Goal: Transaction & Acquisition: Subscribe to service/newsletter

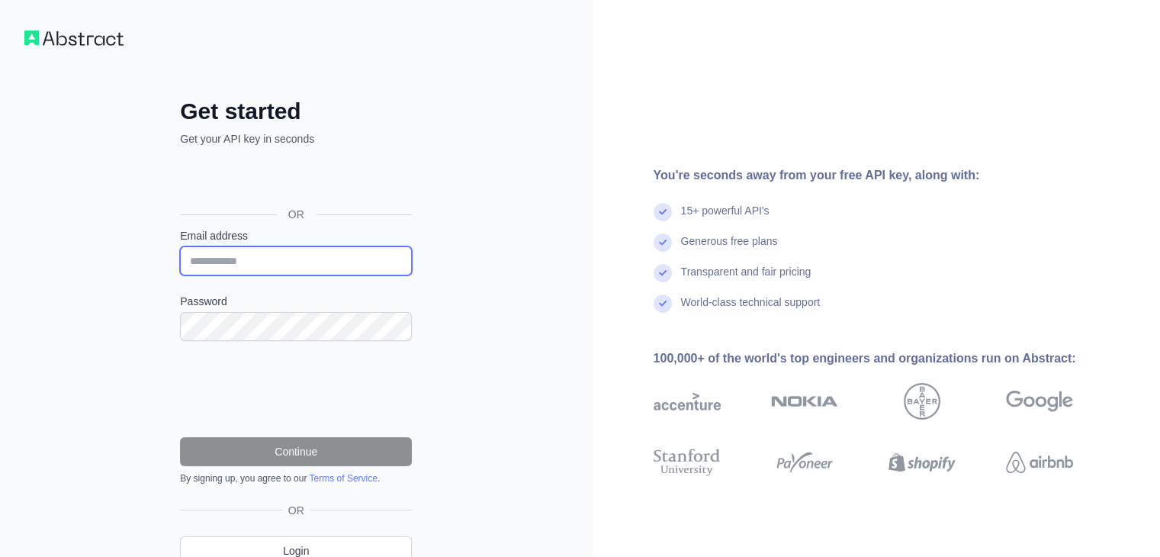
click at [329, 250] on input "Email address" at bounding box center [296, 260] width 232 height 29
type input "**********"
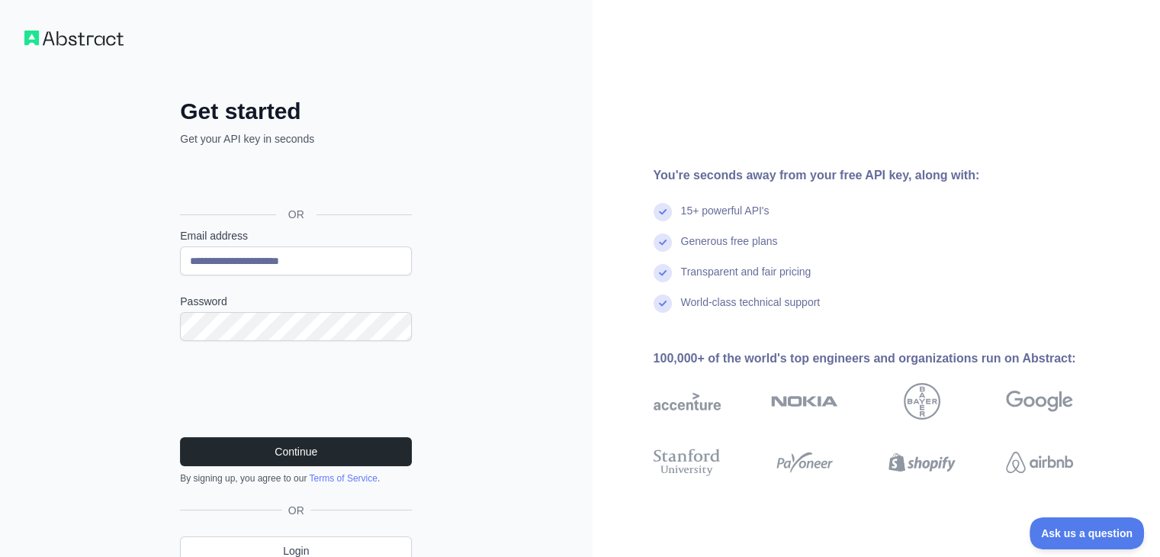
scroll to position [67, 0]
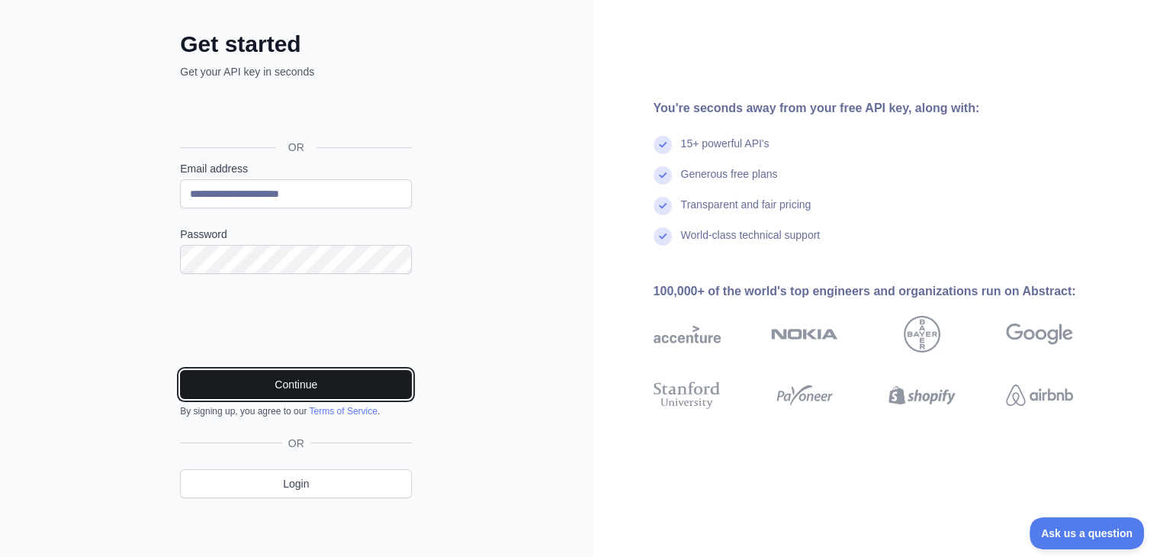
click at [252, 385] on button "Continue" at bounding box center [296, 384] width 232 height 29
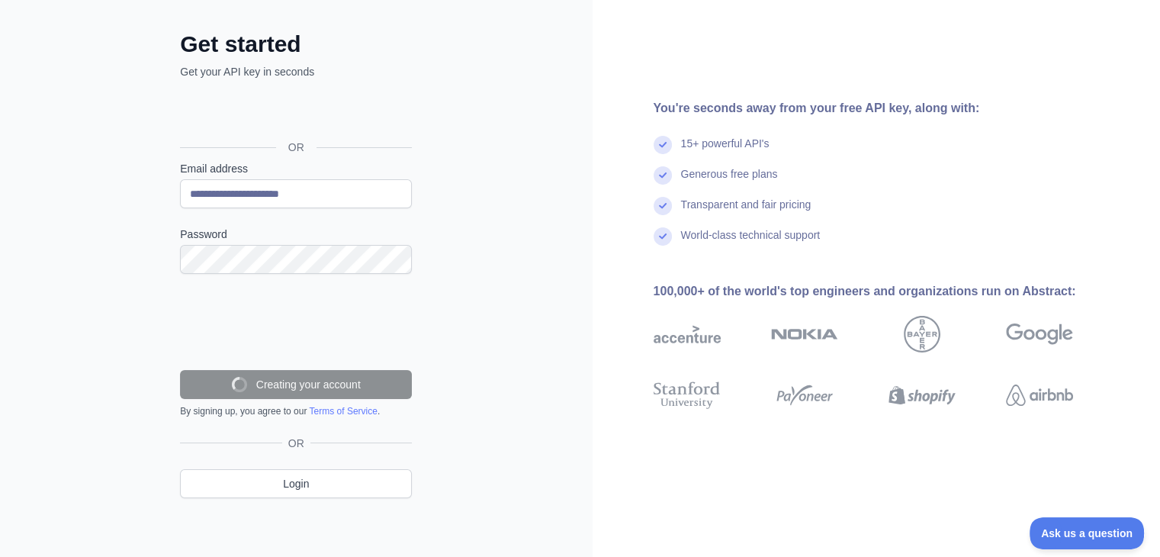
scroll to position [18, 0]
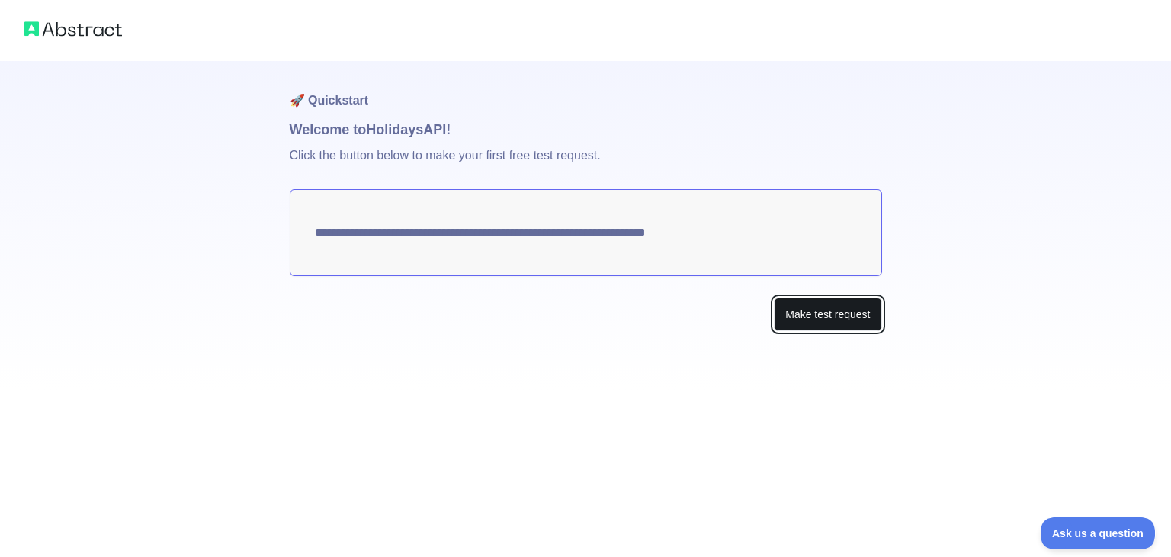
click at [872, 316] on button "Make test request" at bounding box center [828, 314] width 108 height 34
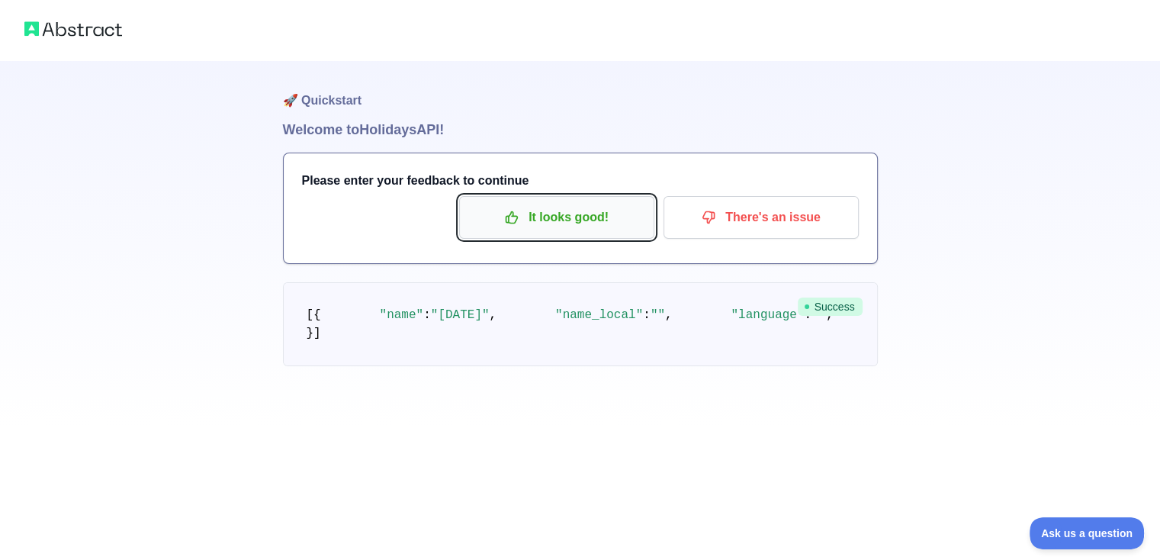
click at [543, 205] on p "It looks good!" at bounding box center [556, 217] width 172 height 26
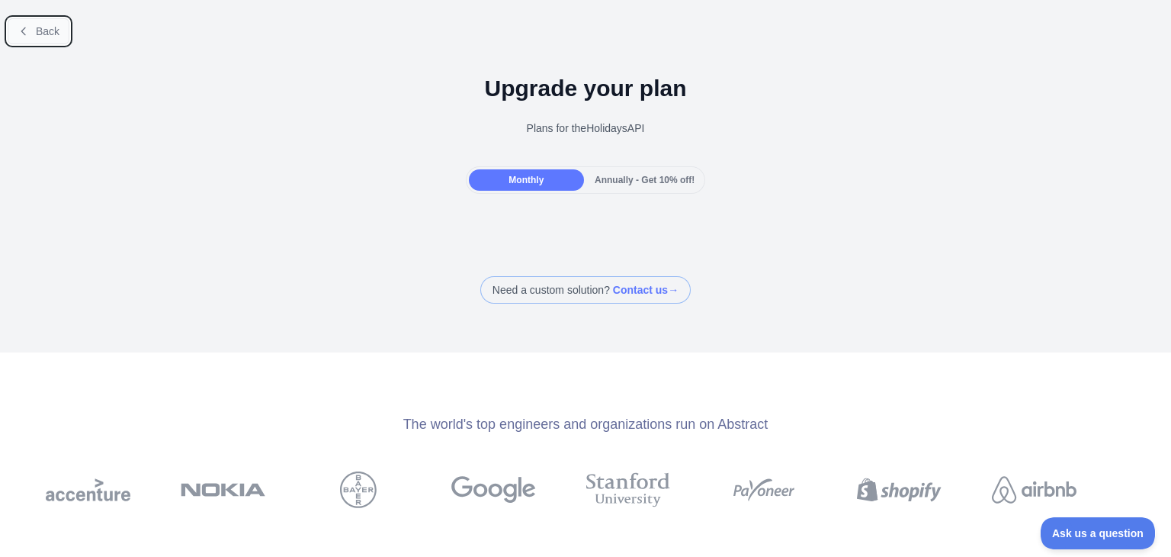
click at [63, 38] on button "Back" at bounding box center [39, 31] width 62 height 26
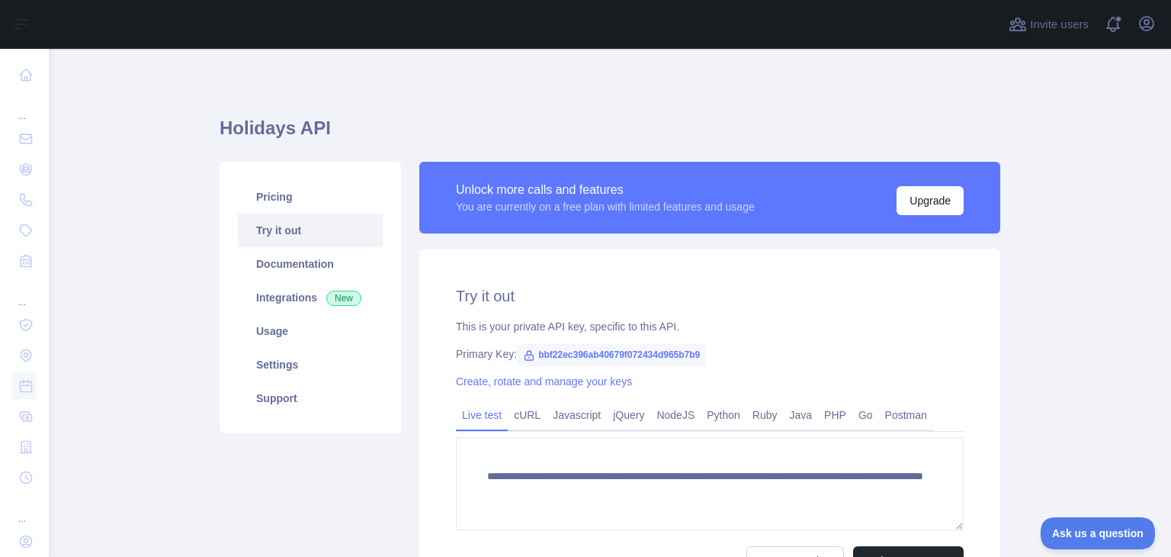
click at [612, 356] on span "bbf22ec396ab40679f072434d965b7b9" at bounding box center [611, 354] width 189 height 23
copy span "bbf22ec396ab40679f072434d965b7b9"
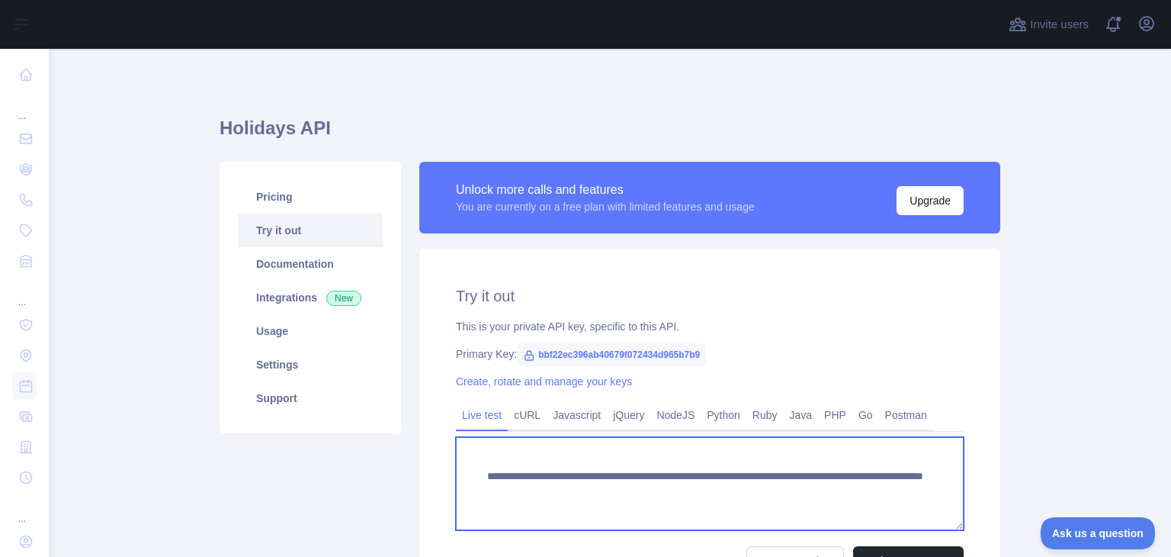
drag, startPoint x: 481, startPoint y: 474, endPoint x: 528, endPoint y: 503, distance: 55.2
click at [528, 503] on textarea "**********" at bounding box center [710, 483] width 508 height 93
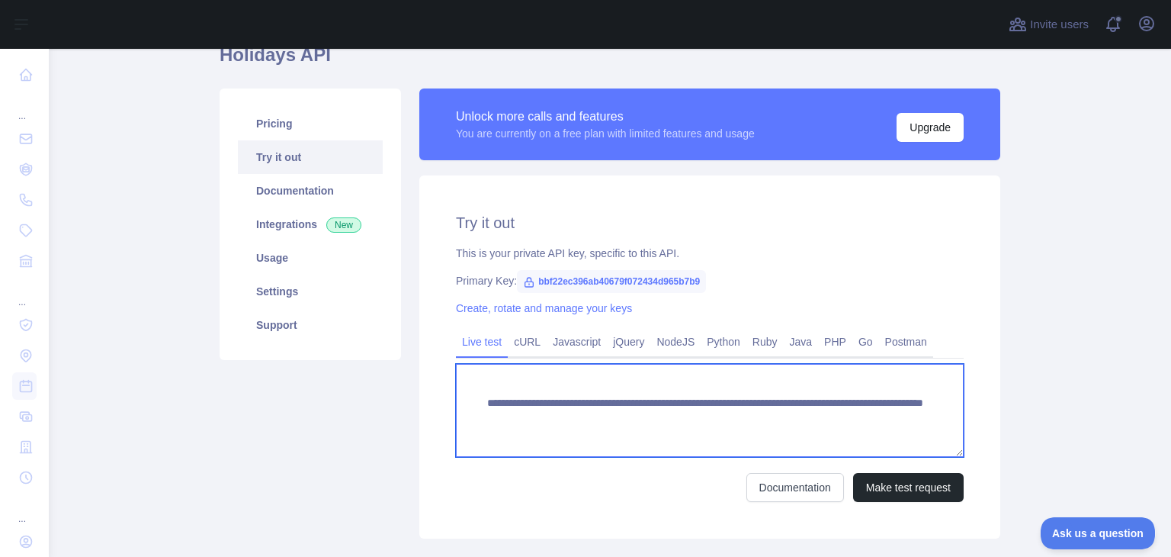
scroll to position [73, 0]
